Goal: Find specific page/section: Find specific page/section

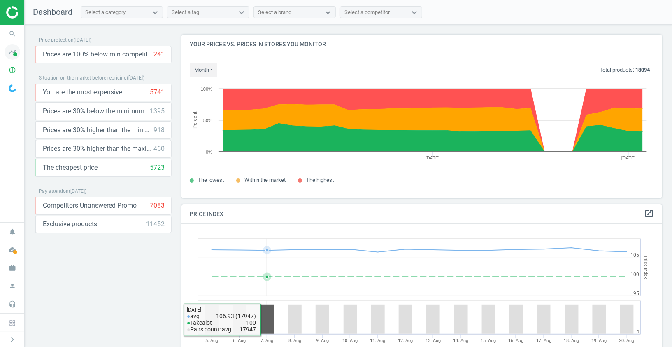
click at [14, 54] on span at bounding box center [15, 54] width 4 height 4
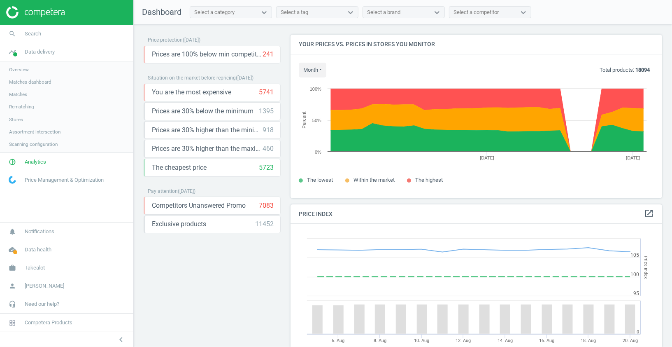
click at [27, 93] on span "Matches" at bounding box center [18, 94] width 18 height 7
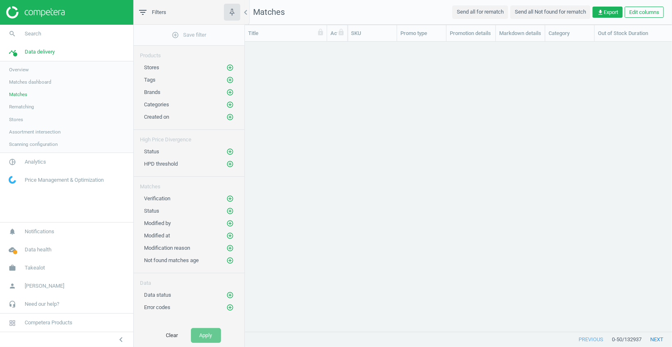
scroll to position [290, 427]
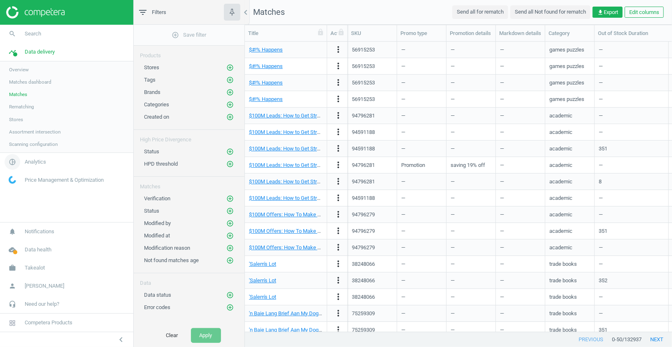
click at [12, 165] on icon "pie_chart_outlined" at bounding box center [13, 162] width 16 height 16
click at [17, 101] on span "Products" at bounding box center [18, 100] width 19 height 7
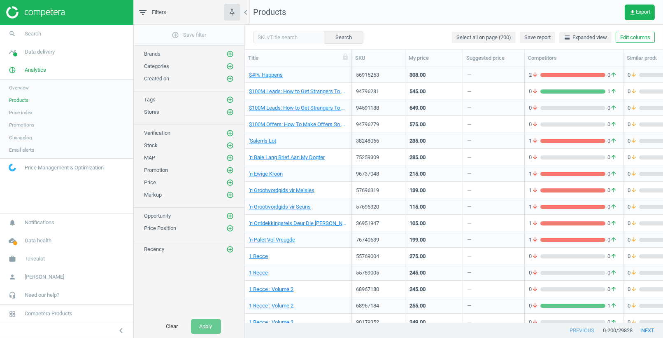
scroll to position [0, 0]
click at [276, 37] on input "text" at bounding box center [289, 37] width 72 height 12
paste input "381777"
click at [346, 37] on button "Search" at bounding box center [344, 37] width 39 height 12
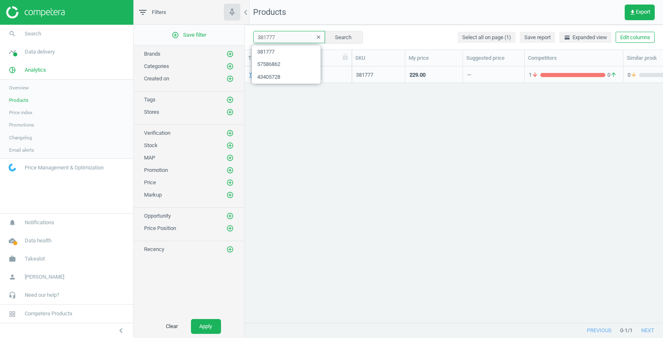
drag, startPoint x: 278, startPoint y: 36, endPoint x: 254, endPoint y: 36, distance: 23.9
click at [254, 36] on input "381777" at bounding box center [289, 37] width 72 height 12
paste input "17292933"
type input "17292933"
click at [353, 37] on button "Search" at bounding box center [344, 37] width 39 height 12
